Goal: Information Seeking & Learning: Understand process/instructions

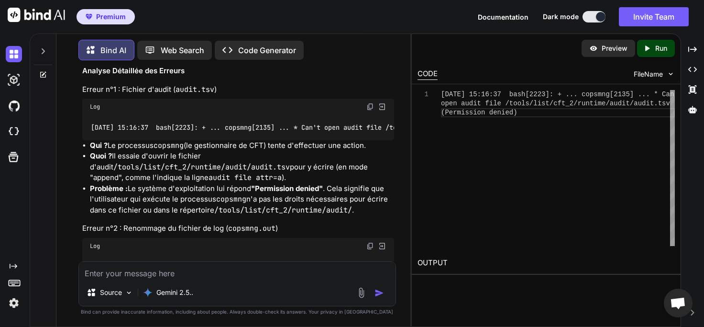
scroll to position [2811, 0]
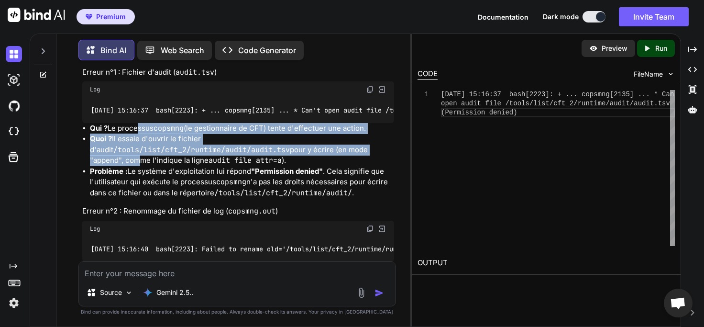
drag, startPoint x: 134, startPoint y: 170, endPoint x: 251, endPoint y: 185, distance: 117.2
click at [253, 184] on ul "Qui ? Le processus copsmng (le gestionnaire de CFT) tente d'effectuer une actio…" at bounding box center [237, 161] width 311 height 76
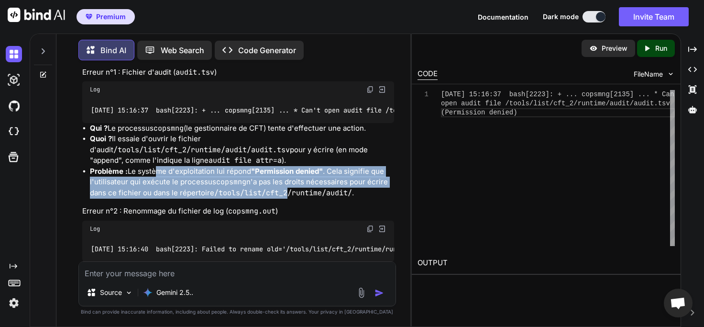
drag, startPoint x: 156, startPoint y: 212, endPoint x: 287, endPoint y: 232, distance: 133.1
click at [287, 199] on li "Problème : Le système d'exploitation lui répond "Permission denied" . Cela sign…" at bounding box center [242, 182] width 304 height 33
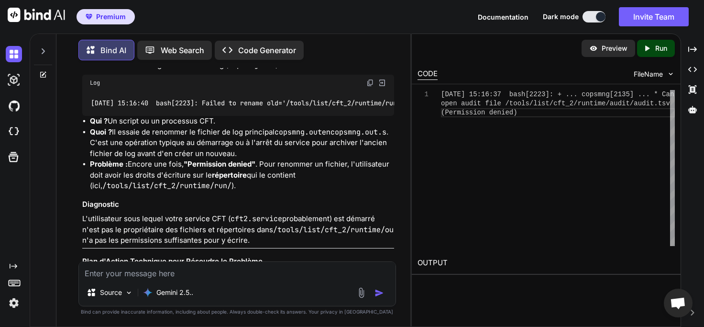
scroll to position [2976, 0]
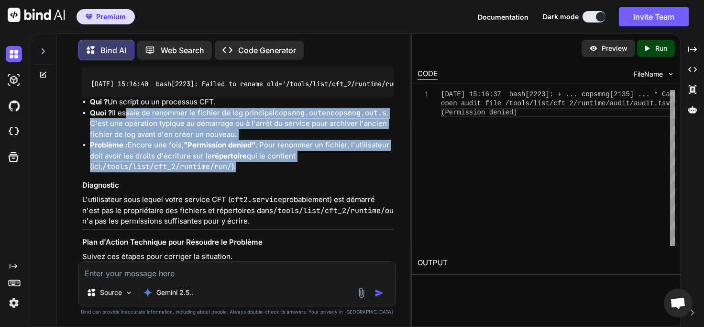
drag, startPoint x: 122, startPoint y: 155, endPoint x: 328, endPoint y: 201, distance: 210.6
click at [328, 172] on ul "Qui ? Un script ou un processus CFT. Quoi ? Il essaie de renommer le fichier de…" at bounding box center [237, 135] width 311 height 76
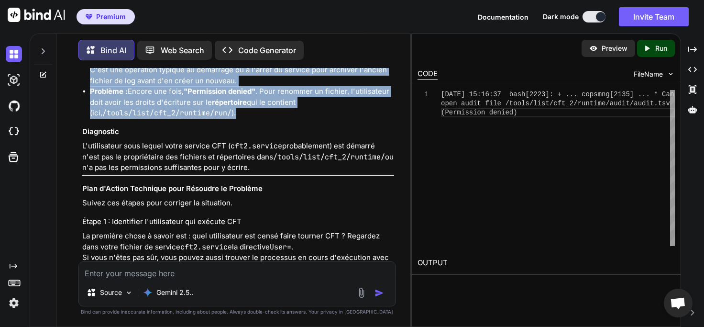
scroll to position [3086, 0]
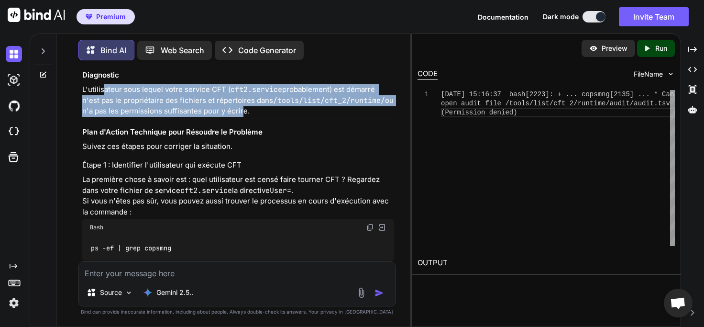
drag, startPoint x: 104, startPoint y: 130, endPoint x: 229, endPoint y: 150, distance: 127.0
click at [228, 117] on p "L'utilisateur sous lequel votre service CFT ( cft2.service probablement) est dé…" at bounding box center [237, 100] width 311 height 33
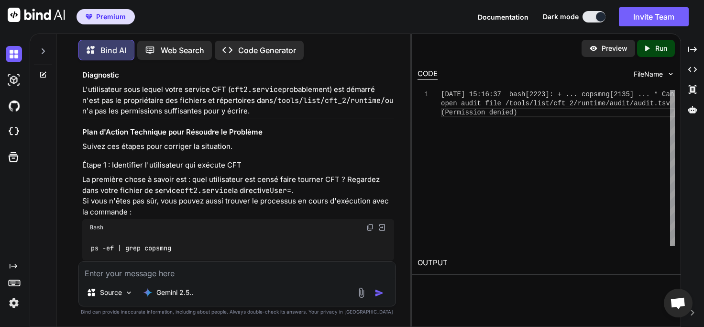
click at [242, 117] on p "L'utilisateur sous lequel votre service CFT ( cft2.service probablement) est dé…" at bounding box center [237, 100] width 311 height 33
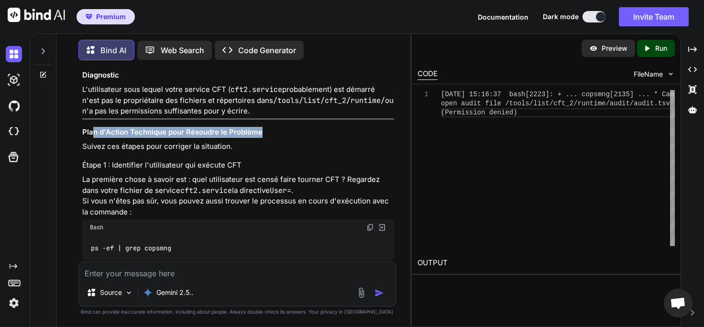
drag, startPoint x: 95, startPoint y: 174, endPoint x: 288, endPoint y: 173, distance: 192.8
click at [288, 138] on h3 "Plan d'Action Technique pour Résoudre le Problème" at bounding box center [237, 132] width 311 height 11
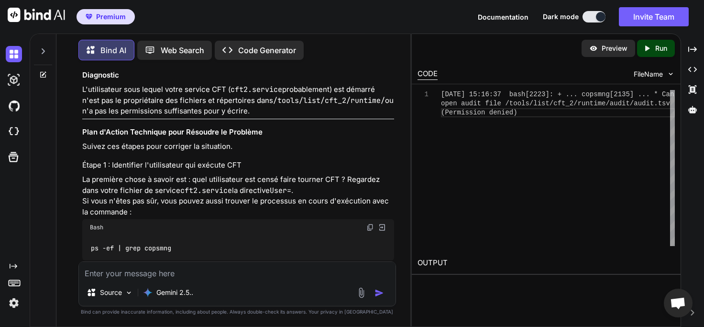
click at [244, 199] on div "Bonjour, L'analyse de ces logs est très claire et pointe vers une cause unique …" at bounding box center [237, 311] width 311 height 1236
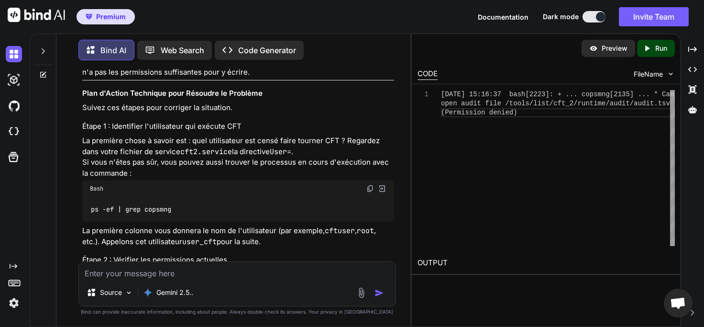
scroll to position [3141, 0]
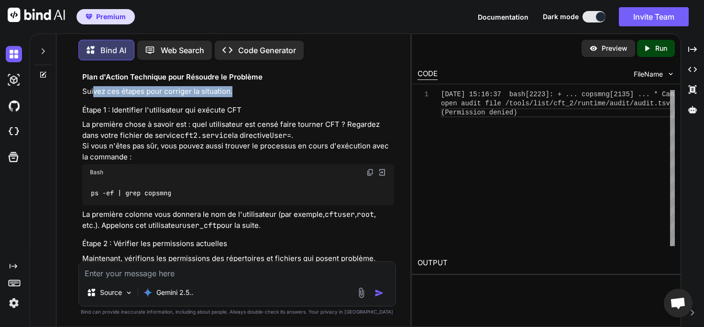
drag, startPoint x: 92, startPoint y: 133, endPoint x: 243, endPoint y: 136, distance: 151.2
click at [243, 97] on p "Suivez ces étapes pour corriger la situation." at bounding box center [237, 91] width 311 height 11
click at [236, 116] on h4 "Étape 1 : Identifier l'utilisateur qui exécute CFT" at bounding box center [237, 110] width 311 height 11
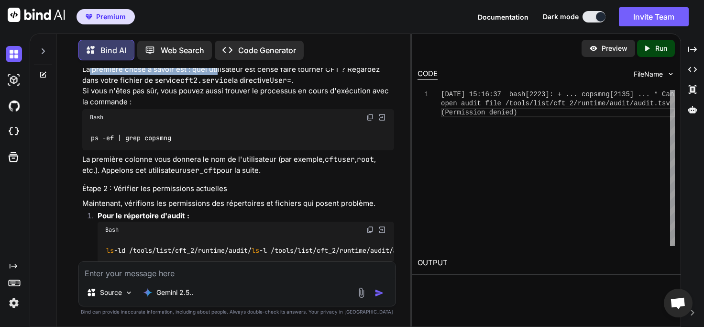
drag, startPoint x: 100, startPoint y: 109, endPoint x: 215, endPoint y: 116, distance: 114.6
click at [216, 107] on p "La première chose à savoir est : quel utilisateur est censé faire tourner CFT ?…" at bounding box center [237, 85] width 311 height 43
click at [215, 107] on p "La première chose à savoir est : quel utilisateur est censé faire tourner CFT ?…" at bounding box center [237, 85] width 311 height 43
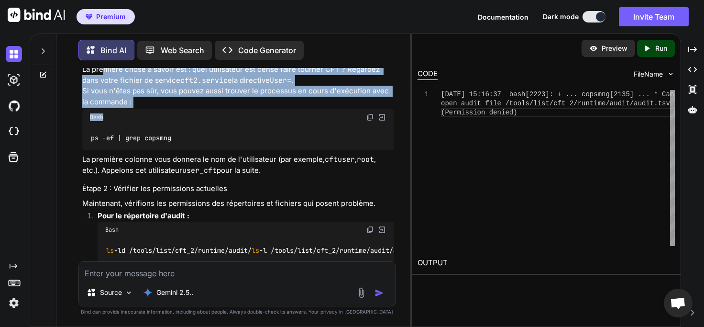
drag, startPoint x: 104, startPoint y: 112, endPoint x: 176, endPoint y: 150, distance: 81.5
click at [176, 150] on div "Bonjour, L'analyse de ces logs est très claire et pointe vers une cause unique …" at bounding box center [237, 201] width 311 height 1236
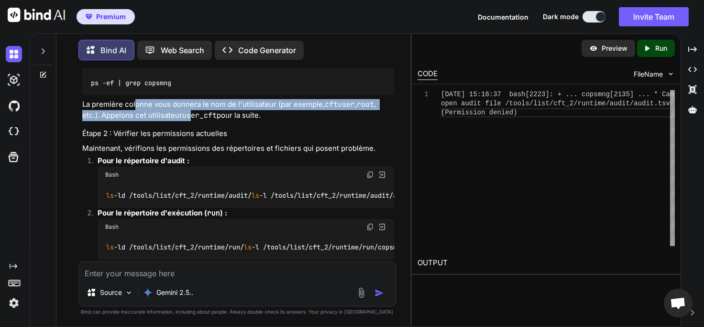
drag, startPoint x: 134, startPoint y: 142, endPoint x: 190, endPoint y: 166, distance: 60.9
click at [190, 165] on div "Bonjour, L'analyse de ces logs est très claire et pointe vers une cause unique …" at bounding box center [237, 146] width 311 height 1236
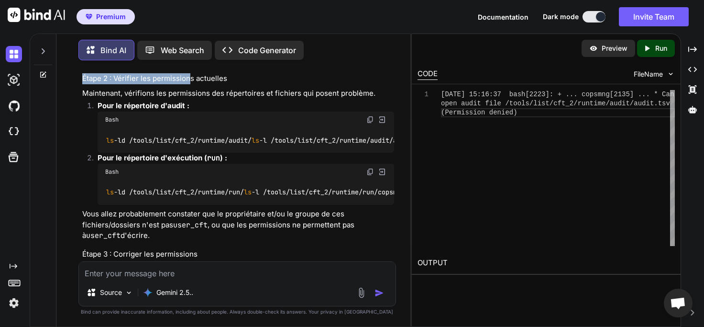
scroll to position [3361, 0]
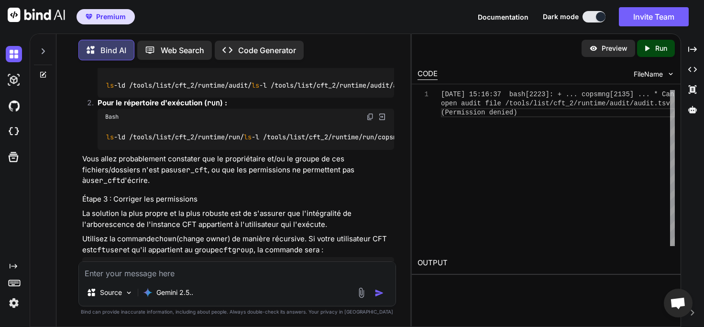
drag, startPoint x: 96, startPoint y: 220, endPoint x: 215, endPoint y: 241, distance: 121.5
click at [215, 186] on p "Vous allez probablement constater que le propriétaire et/ou le groupe de ces fi…" at bounding box center [237, 170] width 311 height 33
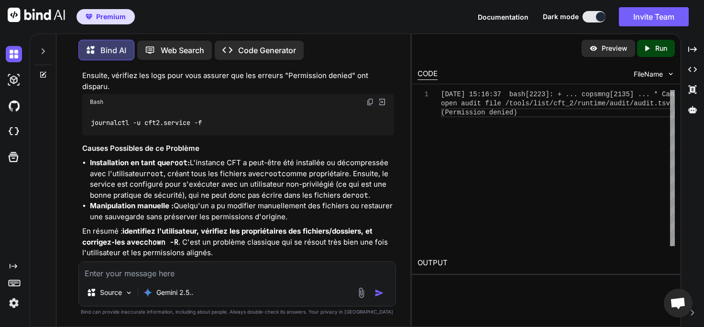
scroll to position [3801, 0]
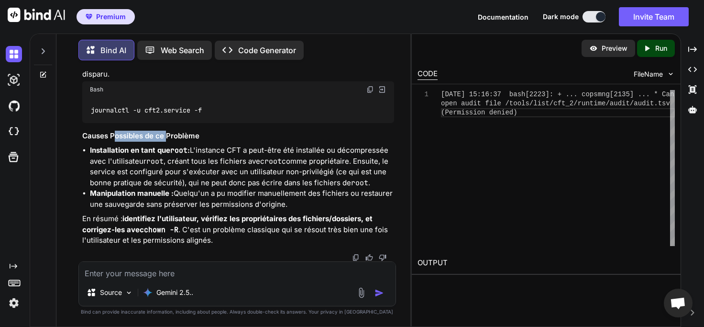
drag, startPoint x: 155, startPoint y: 175, endPoint x: 181, endPoint y: 183, distance: 27.1
click at [183, 155] on code "root" at bounding box center [178, 150] width 17 height 10
click at [114, 155] on strong "Installation en tant que root :" at bounding box center [140, 149] width 100 height 9
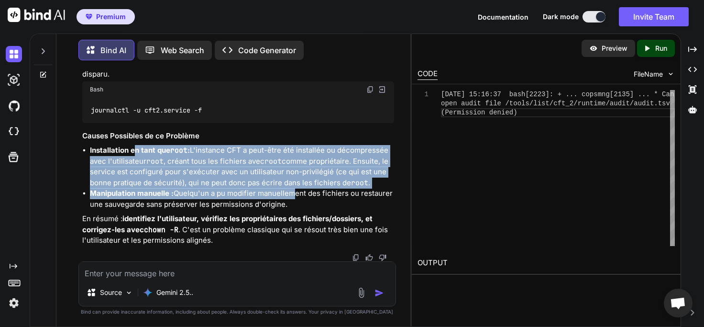
drag, startPoint x: 159, startPoint y: 153, endPoint x: 290, endPoint y: 189, distance: 136.5
click at [290, 189] on ul "Installation en tant que root : L'instance CFT a peut-être été installée ou déc…" at bounding box center [237, 177] width 311 height 65
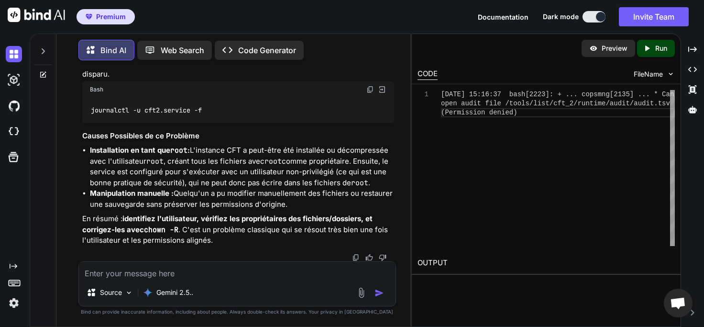
click at [185, 229] on p "En résumé : identifiez l'utilisateur, vérifiez les propriétaires des fichiers/d…" at bounding box center [237, 229] width 311 height 33
